Goal: Information Seeking & Learning: Learn about a topic

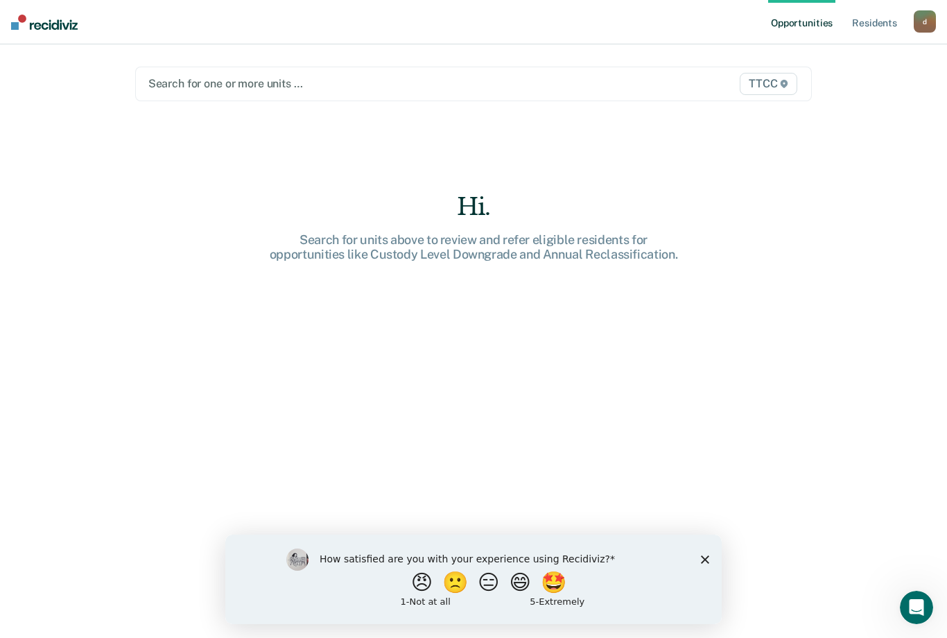
click at [314, 87] on div at bounding box center [375, 84] width 455 height 16
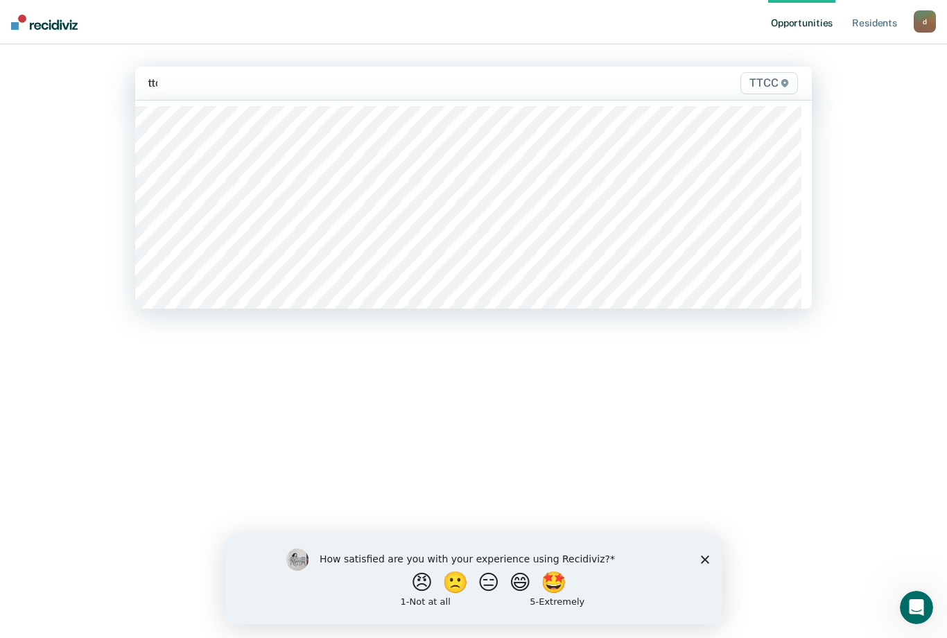
type input "ttcc"
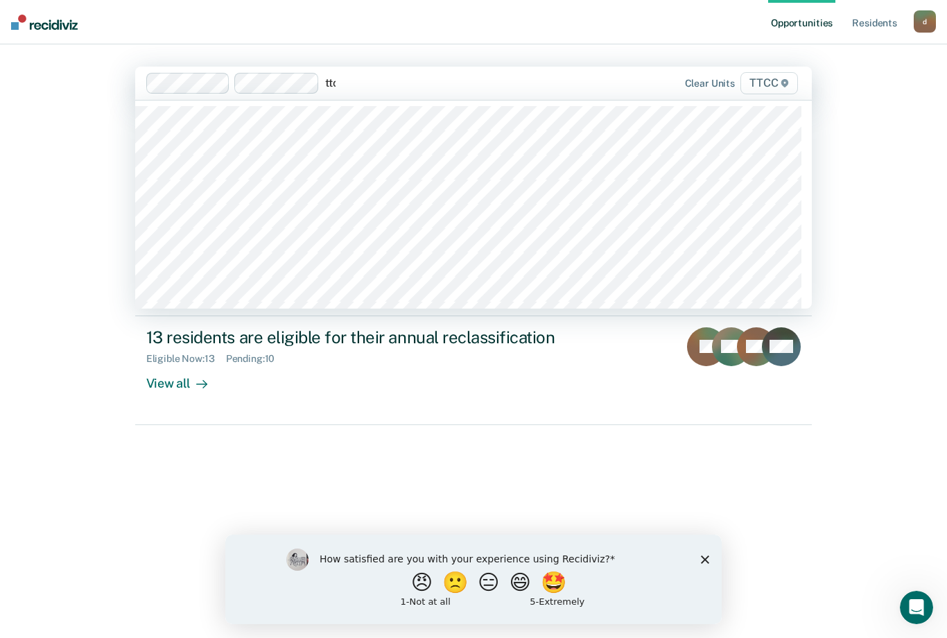
type input "ttcc"
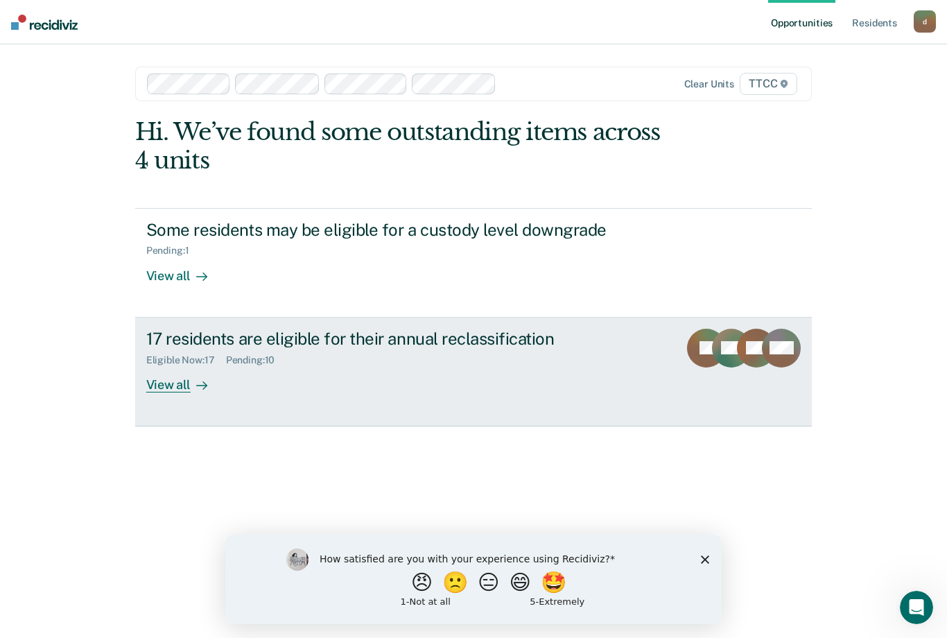
click at [203, 377] on div at bounding box center [199, 385] width 17 height 16
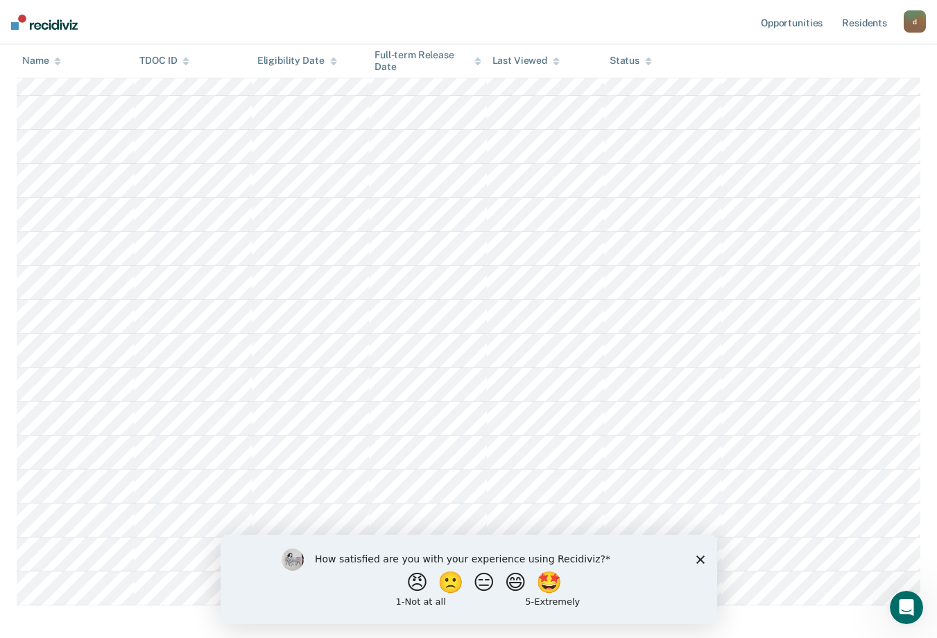
scroll to position [354, 0]
